Goal: Information Seeking & Learning: Learn about a topic

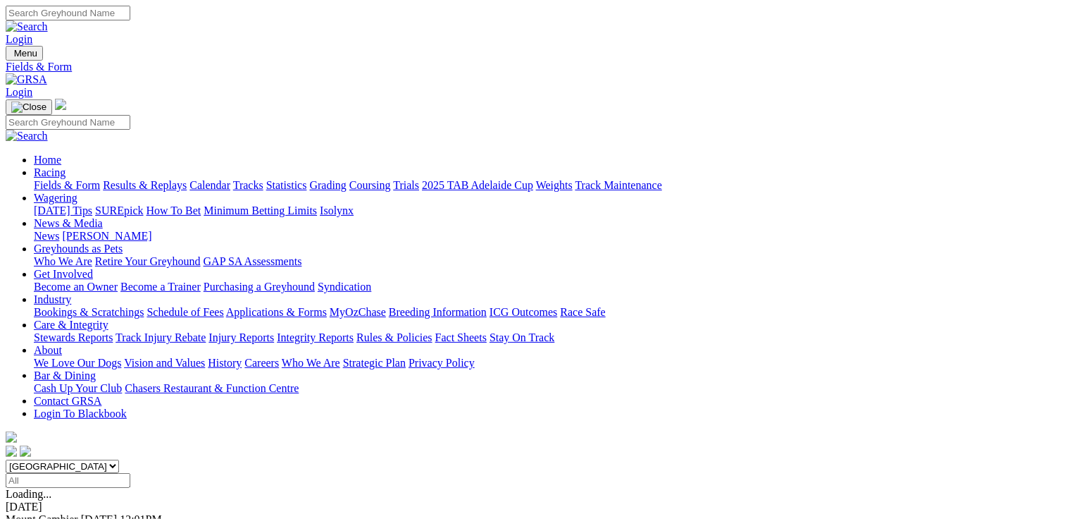
click at [119, 459] on select "South Australia New South Wales Northern Territory Queensland Tasmania Victoria…" at bounding box center [62, 465] width 113 height 13
select select "QLD"
click at [95, 459] on select "South Australia New South Wales Northern Territory Queensland Tasmania Victoria…" at bounding box center [62, 465] width 113 height 13
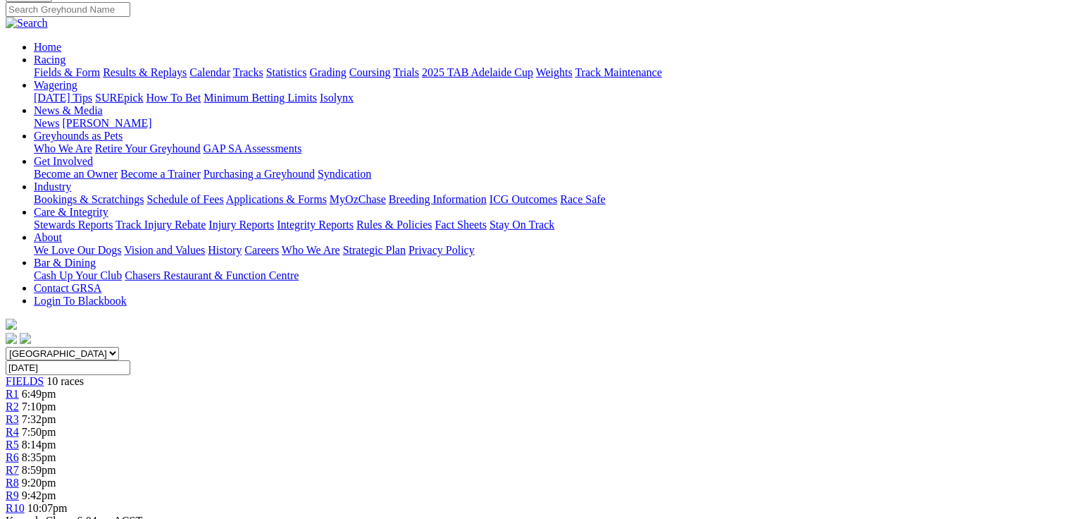
scroll to position [113, 0]
click at [56, 451] on span "8:35pm" at bounding box center [39, 457] width 35 height 12
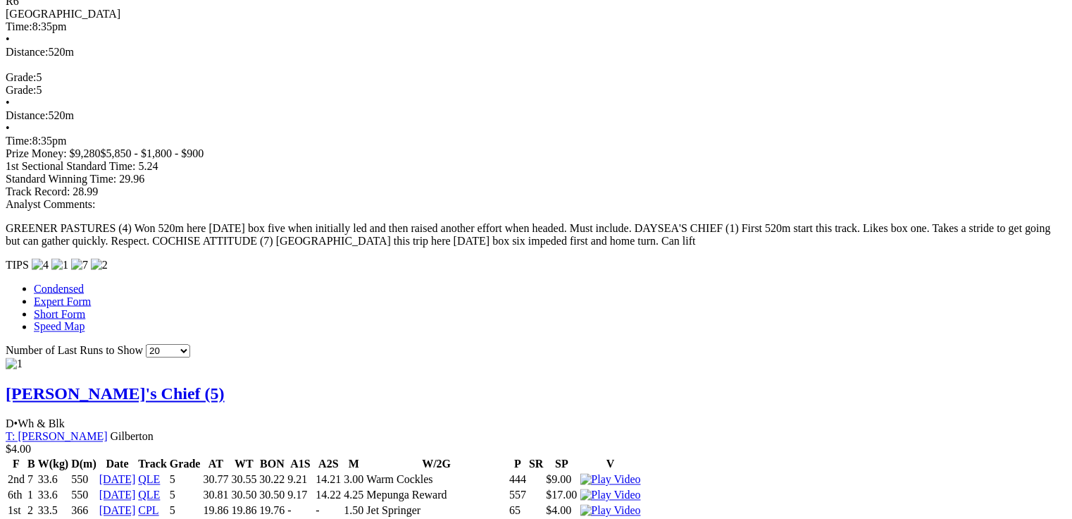
scroll to position [1015, 0]
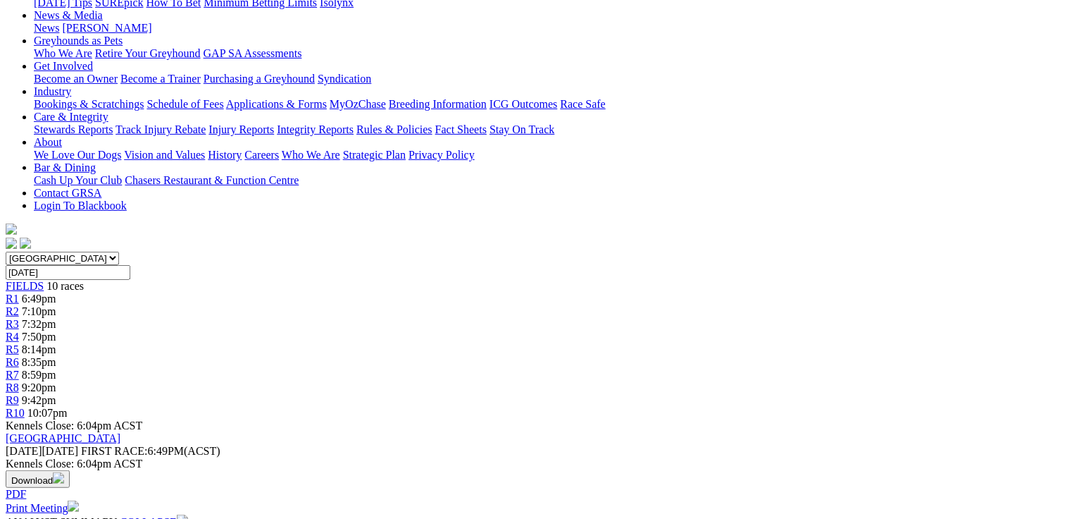
scroll to position [134, 0]
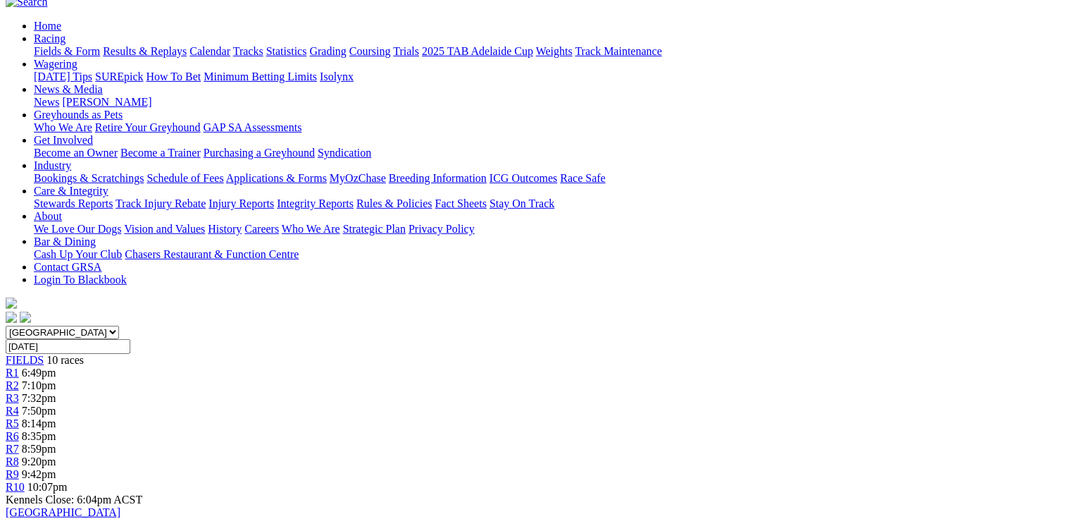
click at [19, 443] on link "R7" at bounding box center [12, 449] width 13 height 12
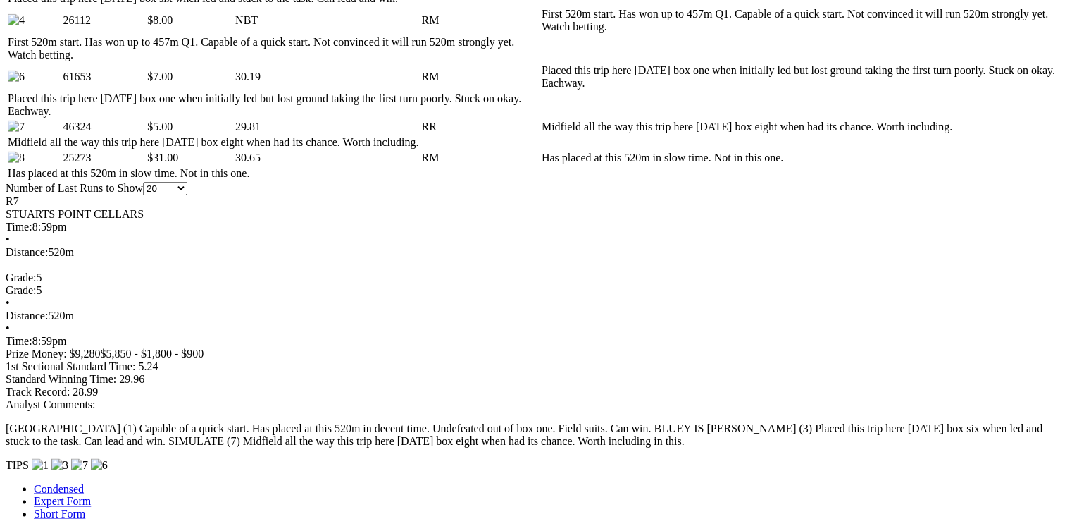
scroll to position [846, 0]
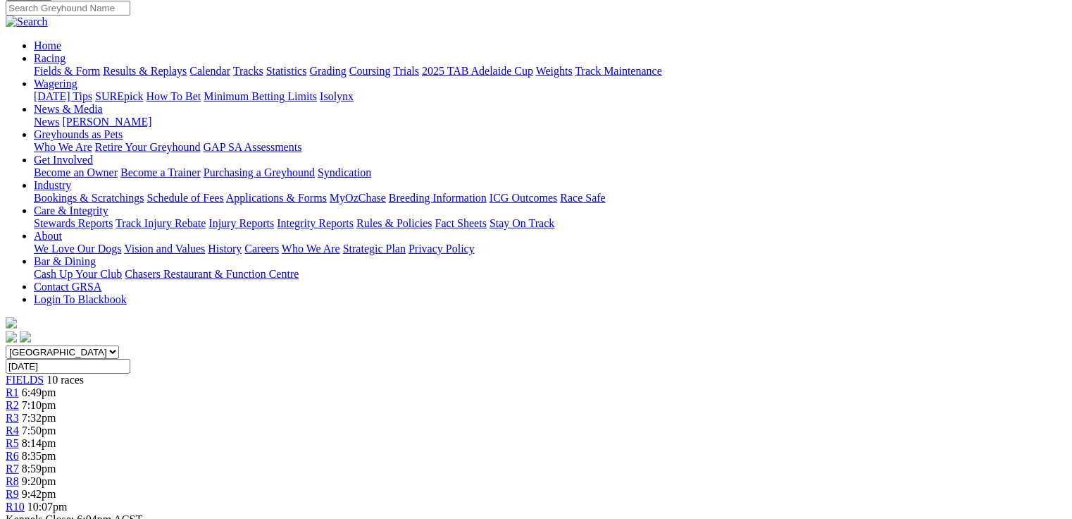
scroll to position [0, 0]
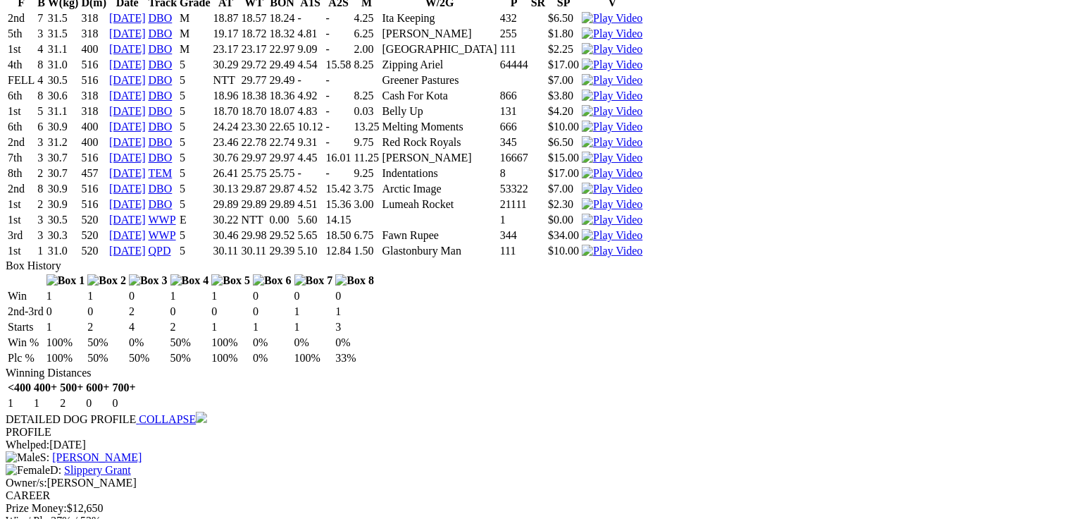
scroll to position [3360, 0]
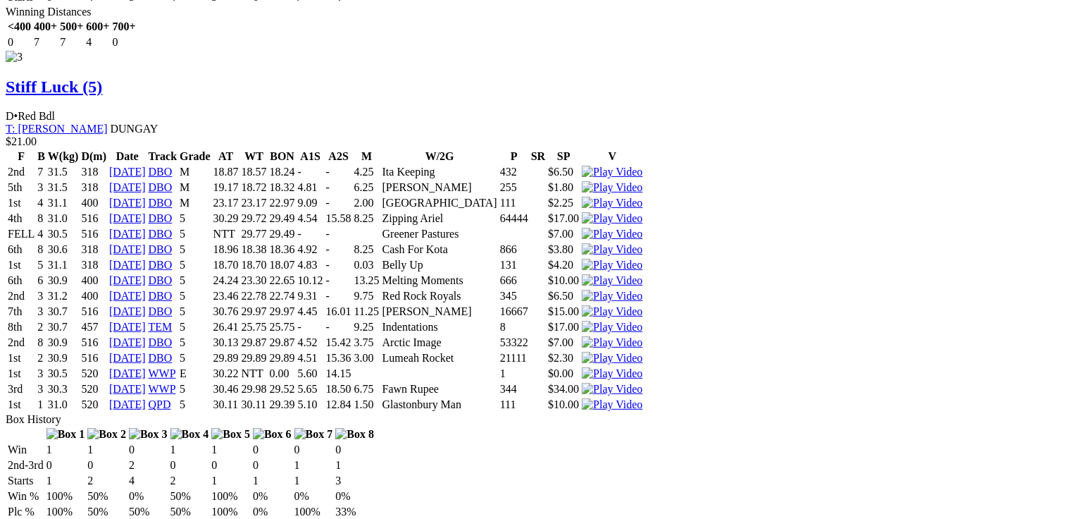
scroll to position [3164, 0]
